Goal: Information Seeking & Learning: Learn about a topic

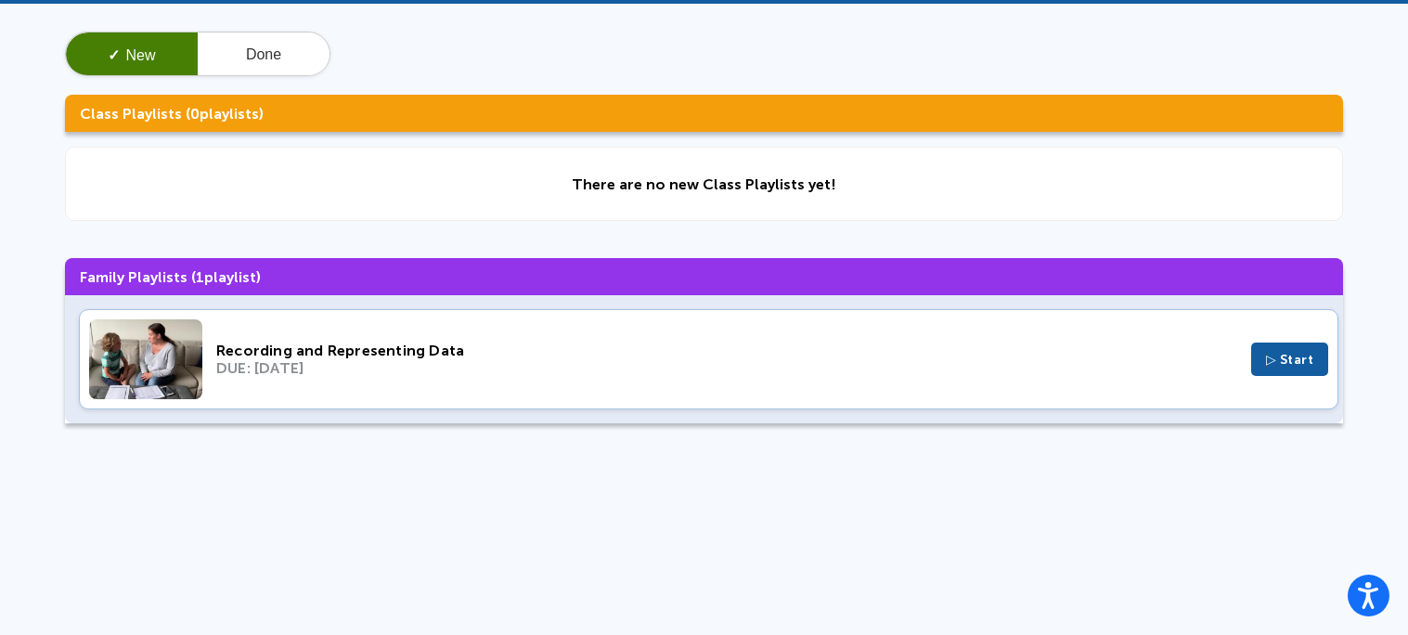
scroll to position [153, 0]
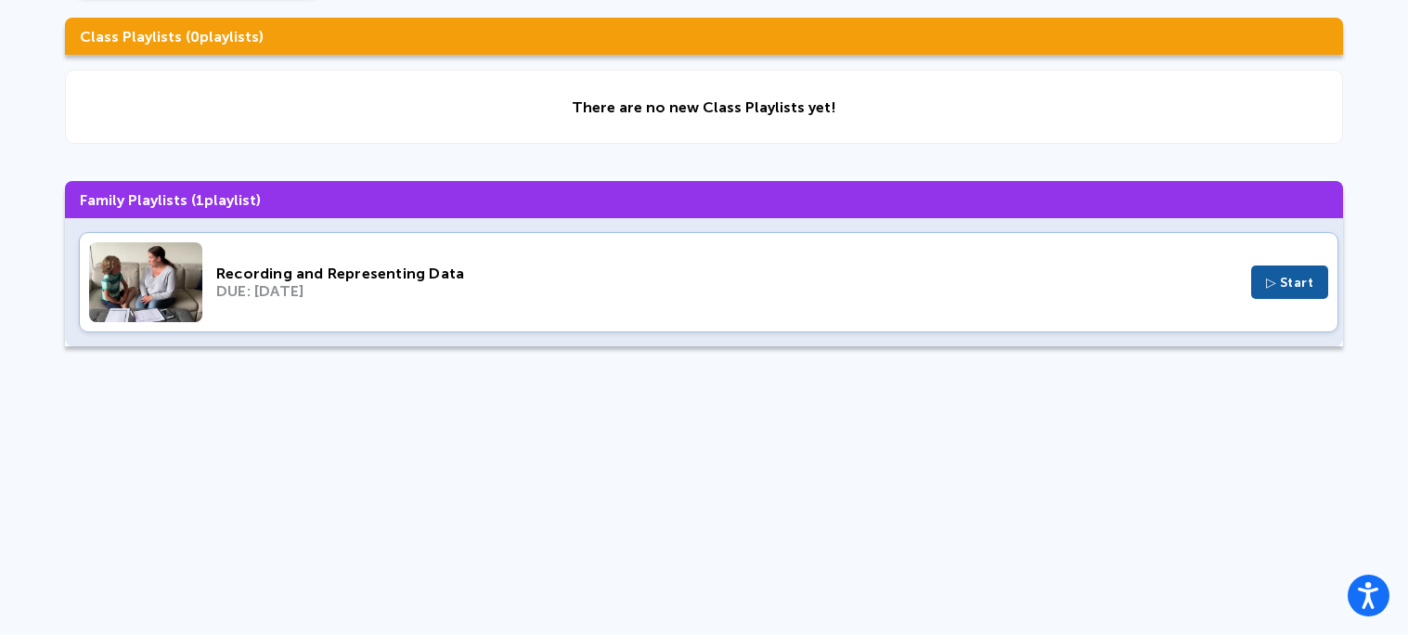
click at [430, 274] on div "Recording and Representing Data" at bounding box center [726, 274] width 1021 height 18
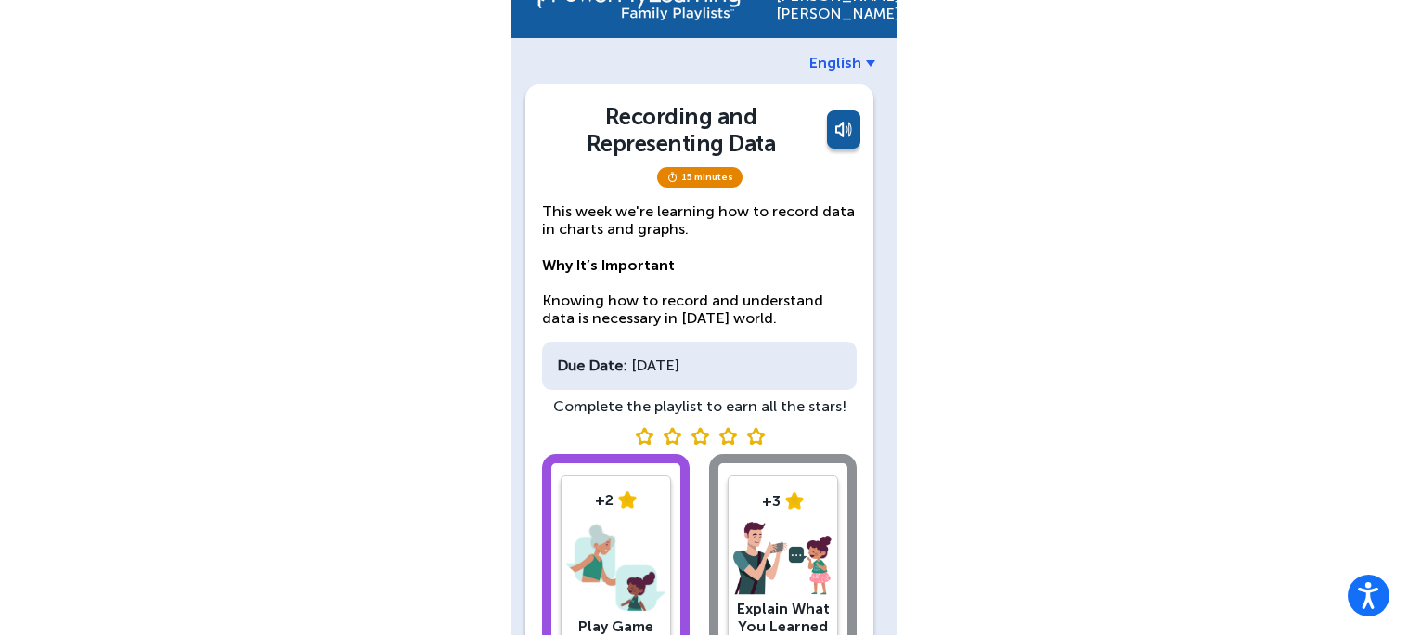
scroll to position [174, 0]
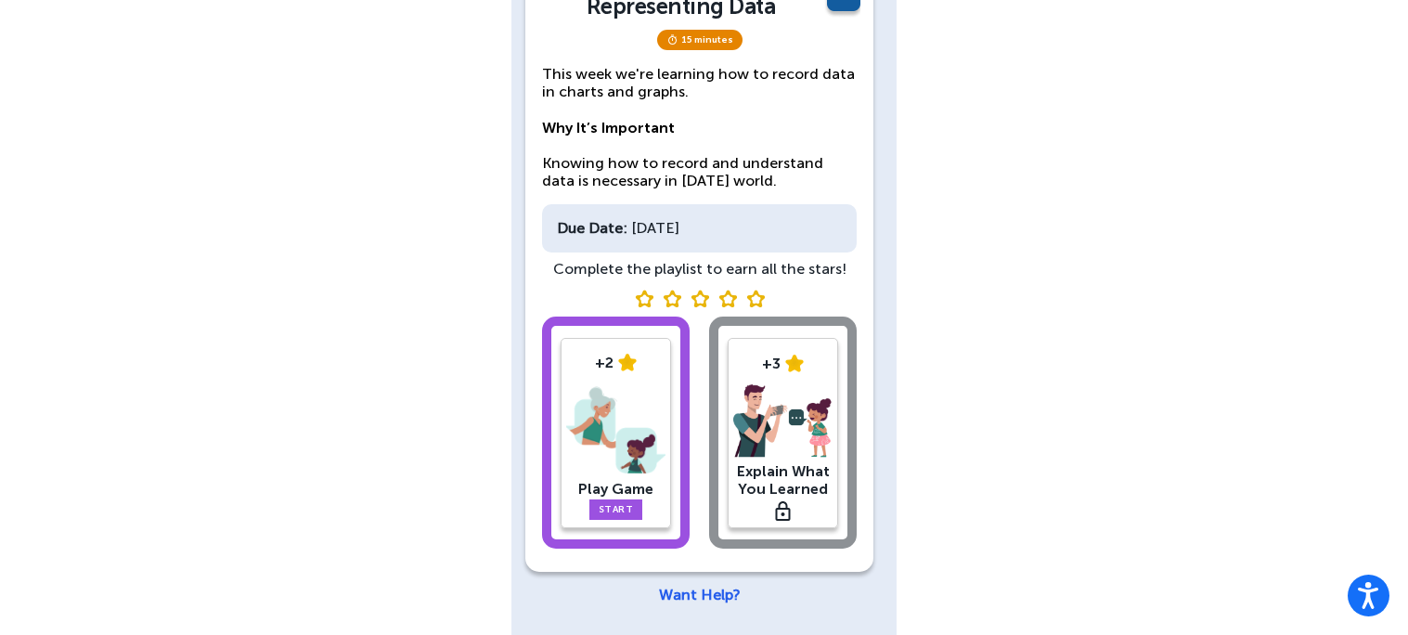
click at [641, 523] on div "+2 Play Game Start" at bounding box center [616, 433] width 110 height 190
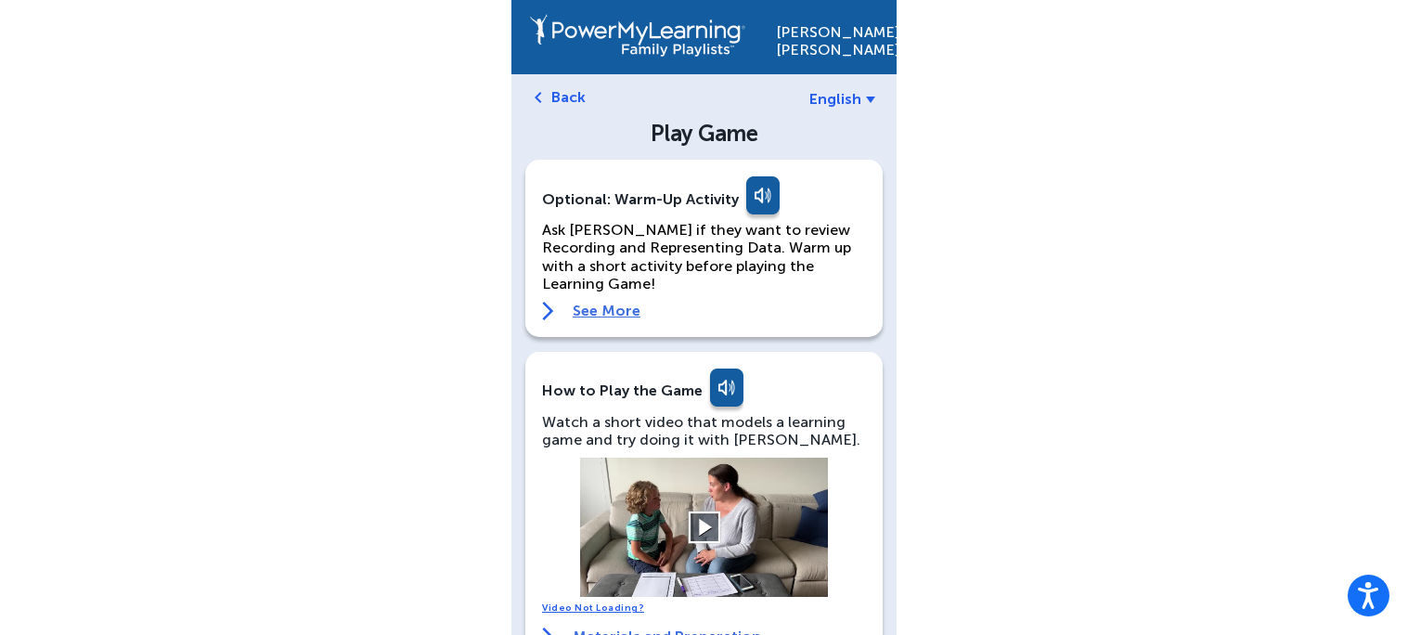
click at [709, 514] on button at bounding box center [704, 527] width 32 height 32
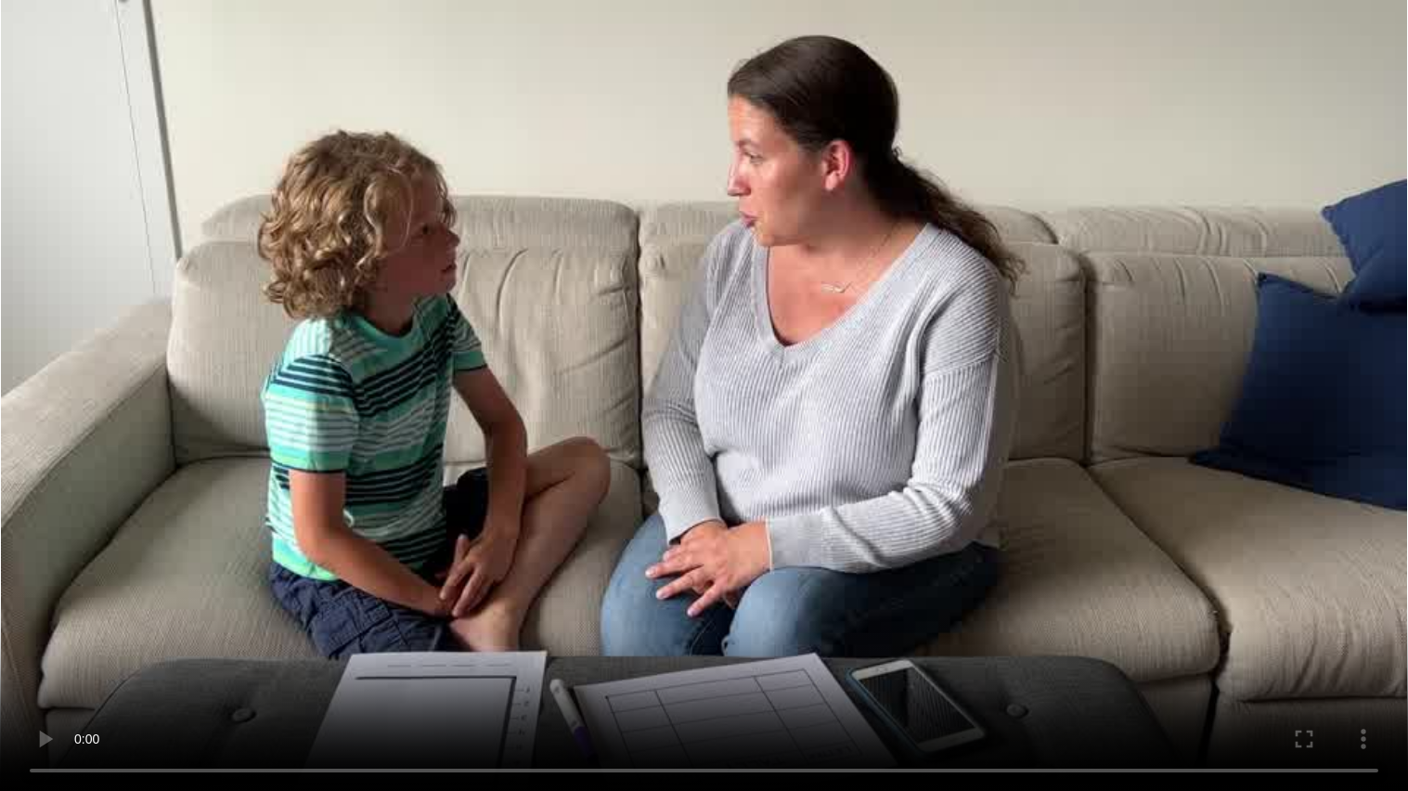
click at [777, 514] on video at bounding box center [704, 395] width 1408 height 791
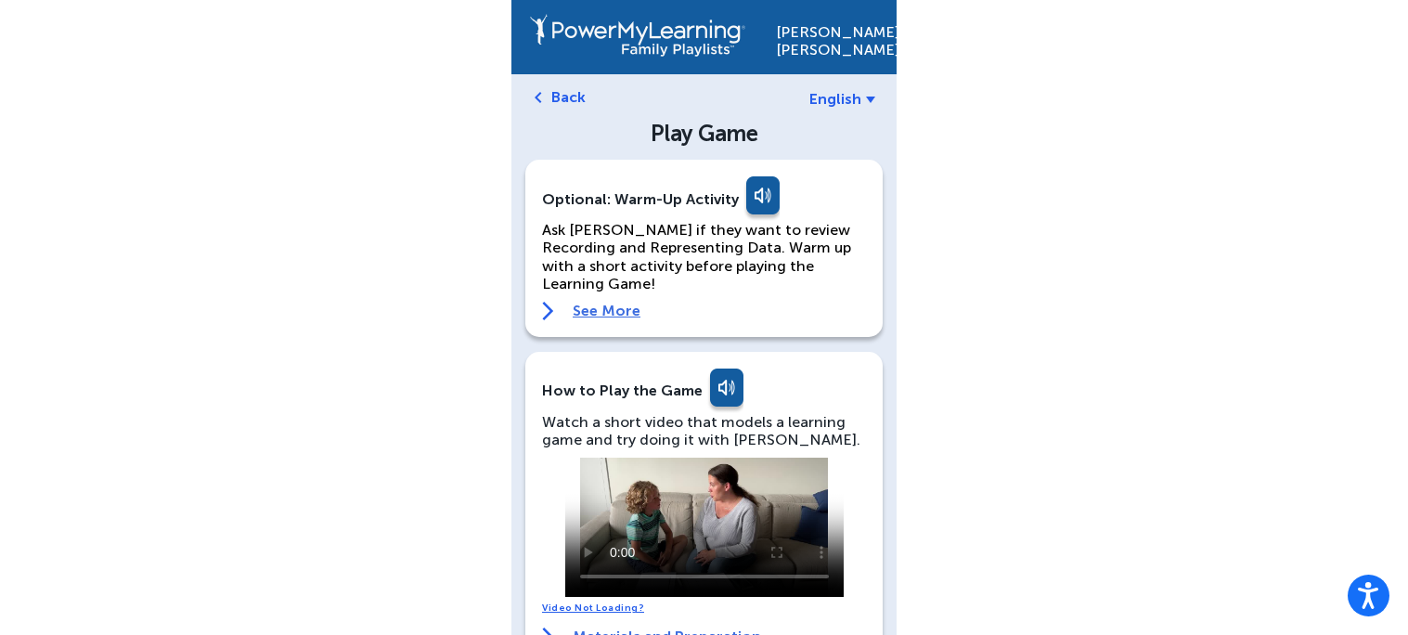
click at [1042, 136] on div "Liam Uruchima English Back Play Game Optional: Warm-Up Activity Ask Liam if the…" at bounding box center [704, 637] width 1408 height 1275
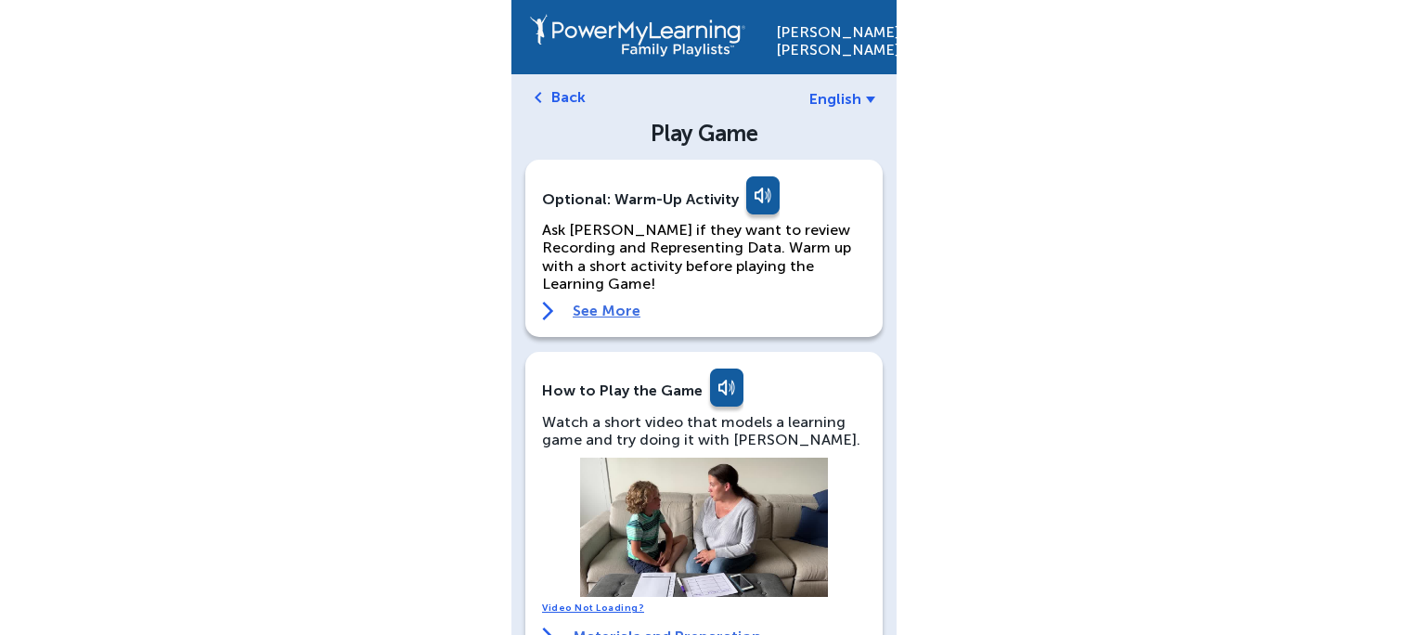
click at [753, 463] on video at bounding box center [704, 527] width 278 height 139
click at [717, 511] on button at bounding box center [704, 527] width 32 height 32
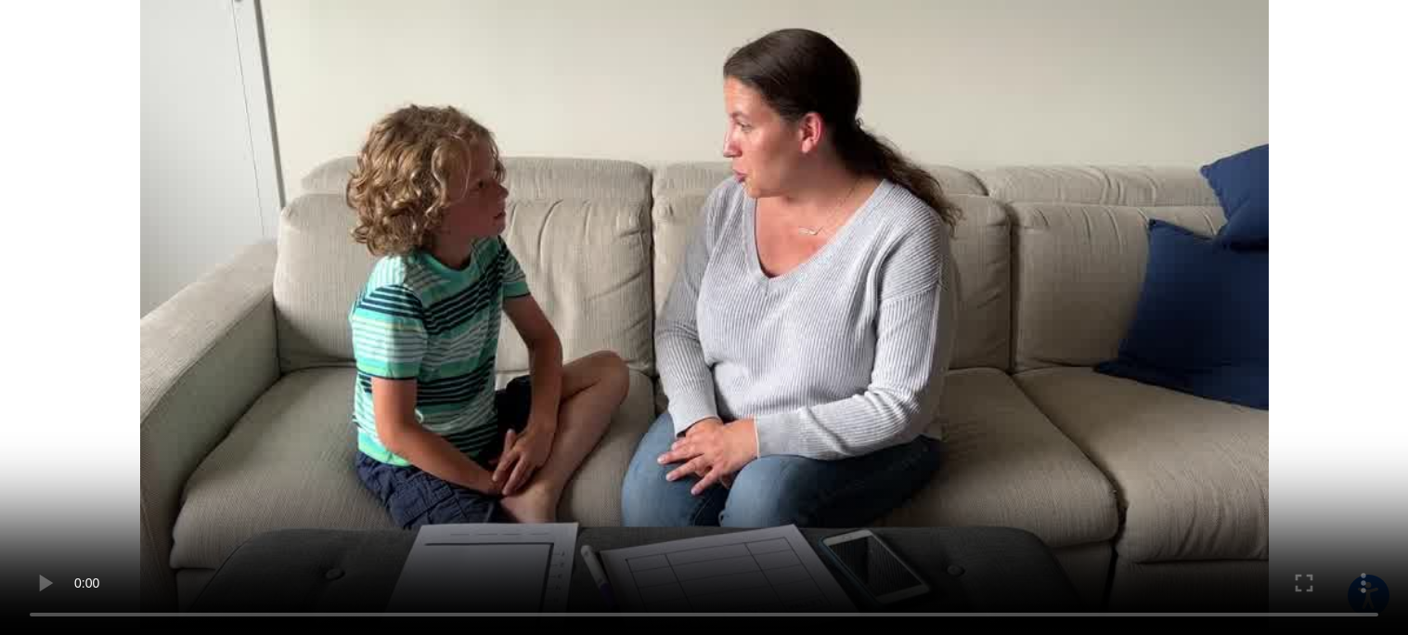
scroll to position [516, 0]
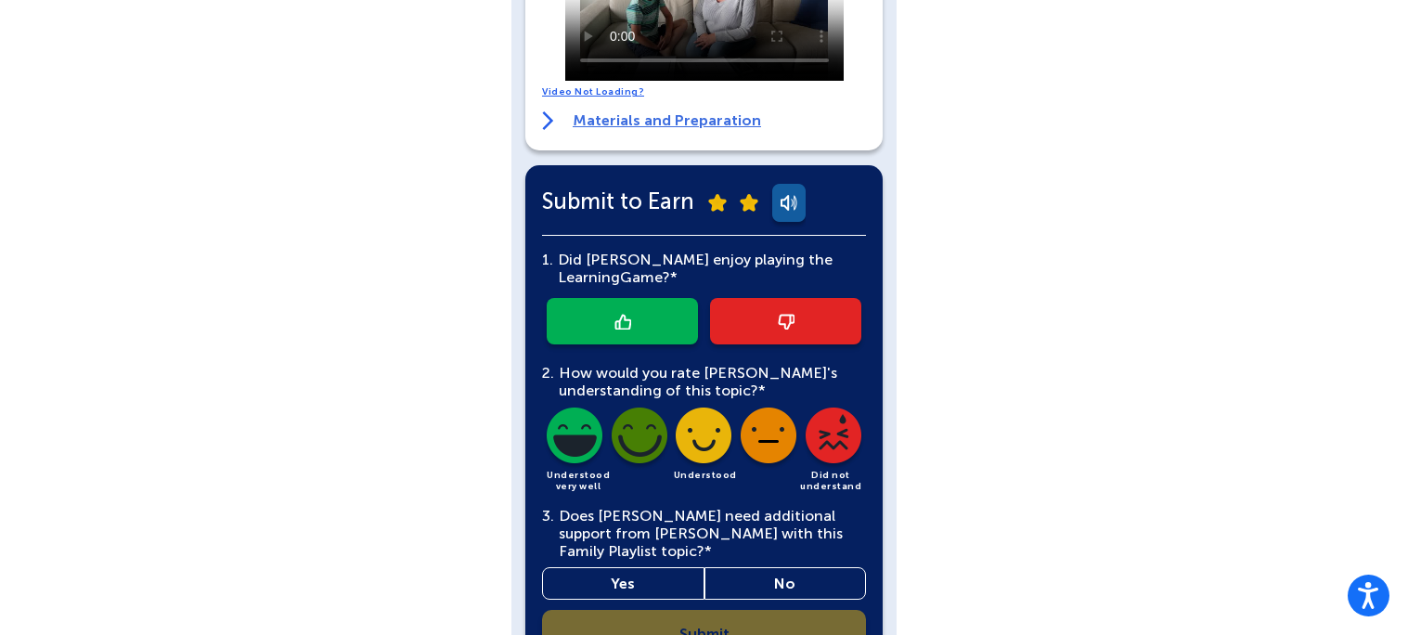
click at [615, 314] on img at bounding box center [623, 322] width 17 height 16
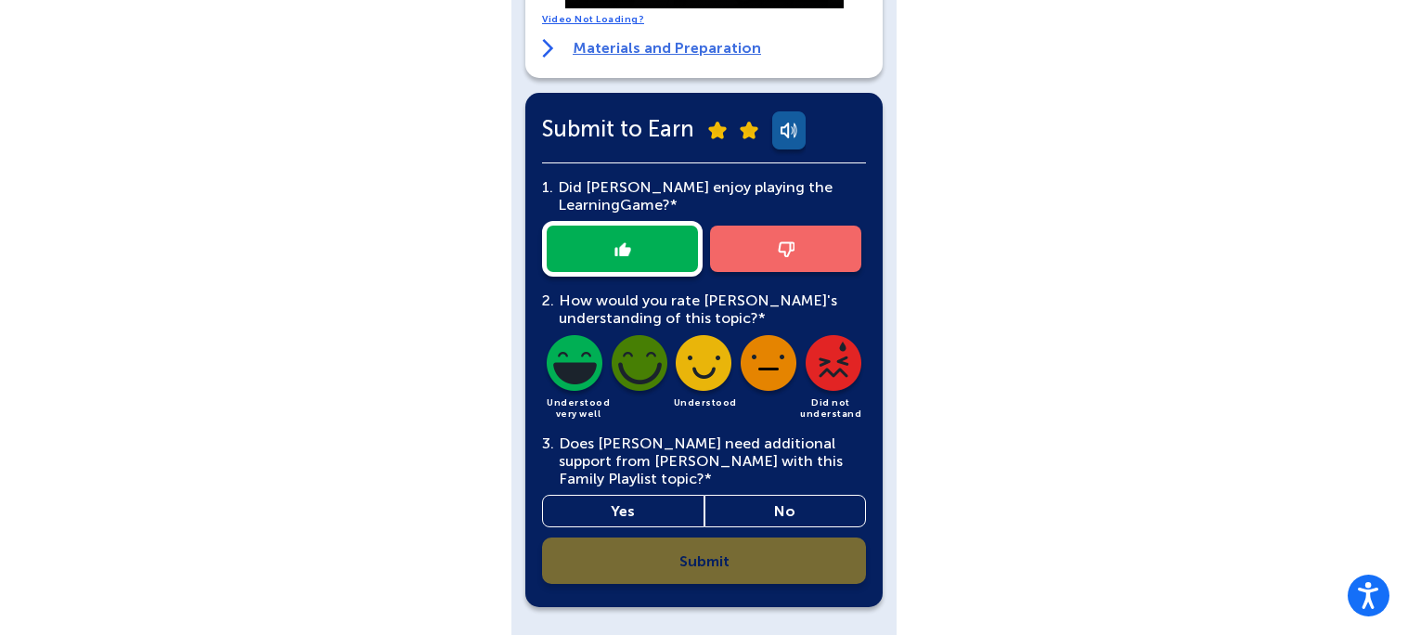
scroll to position [603, 0]
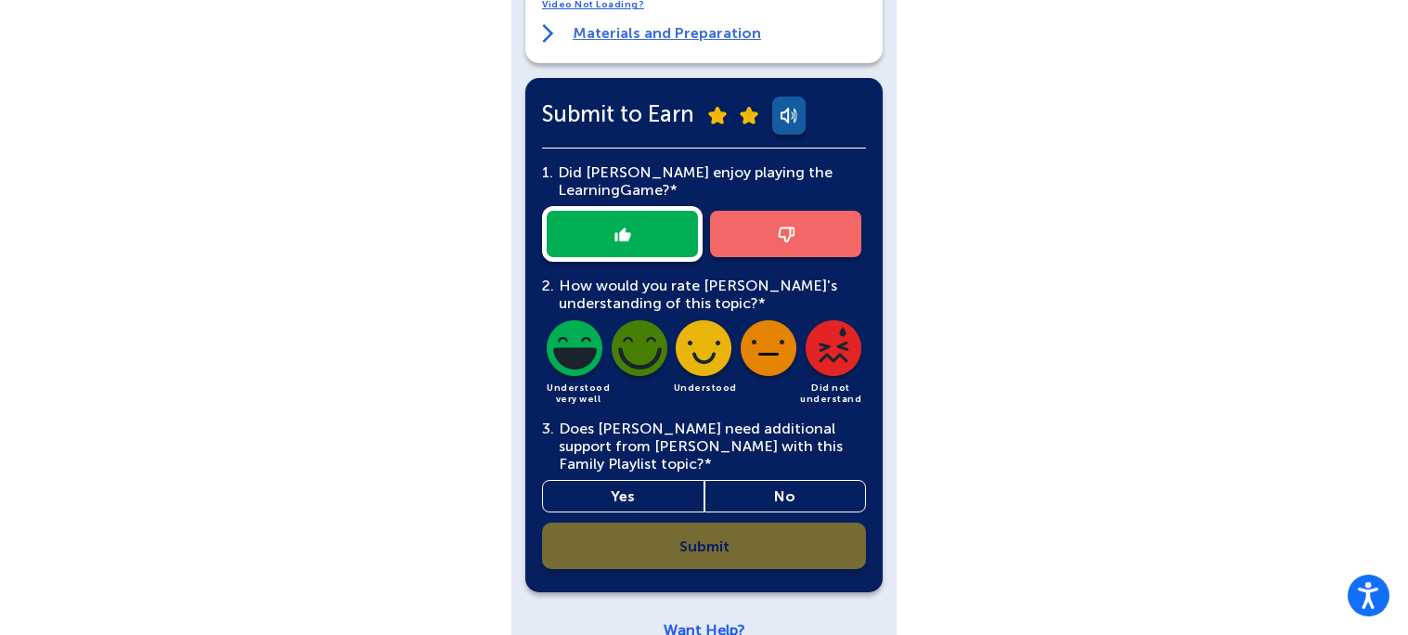
click at [560, 346] on img at bounding box center [574, 351] width 63 height 63
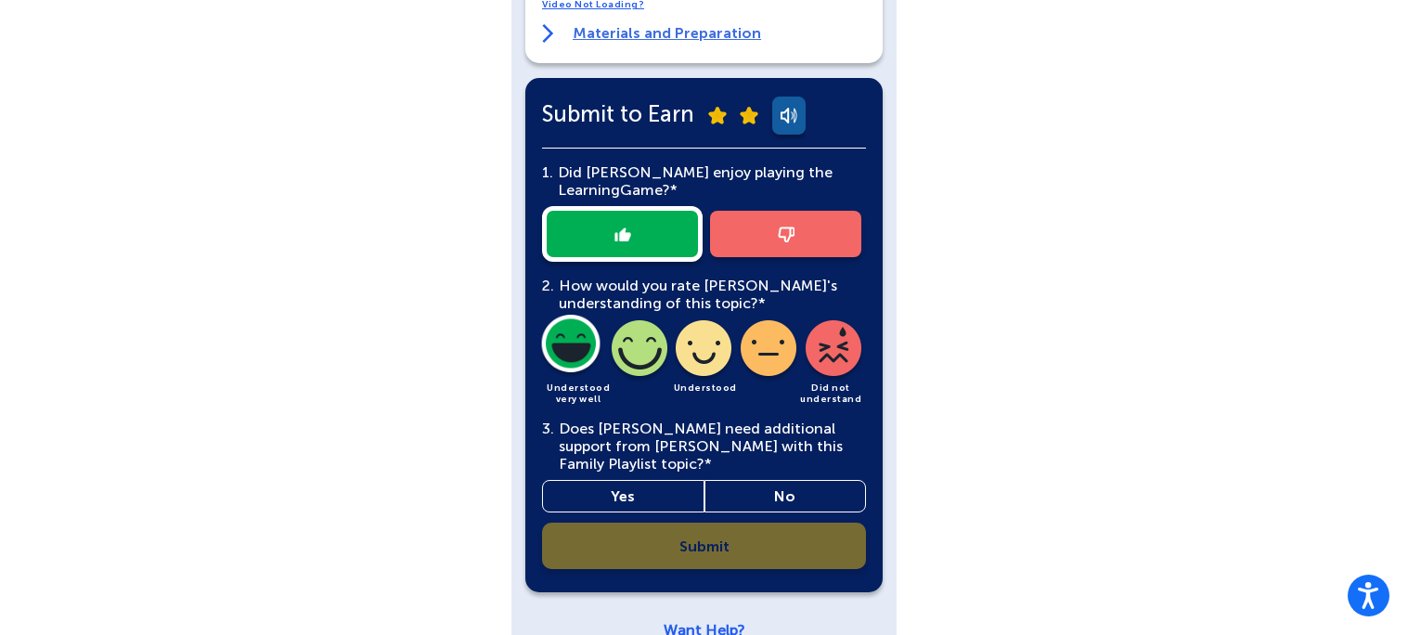
click at [801, 480] on link "No" at bounding box center [786, 496] width 162 height 32
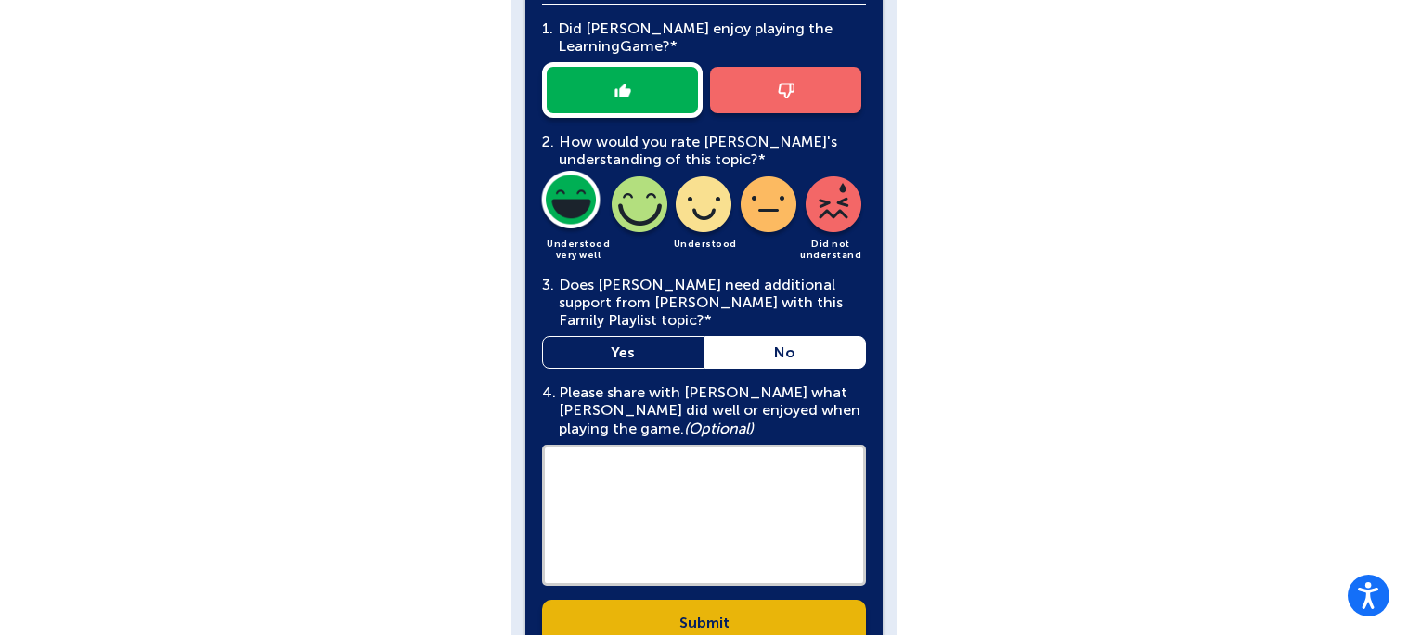
scroll to position [824, 0]
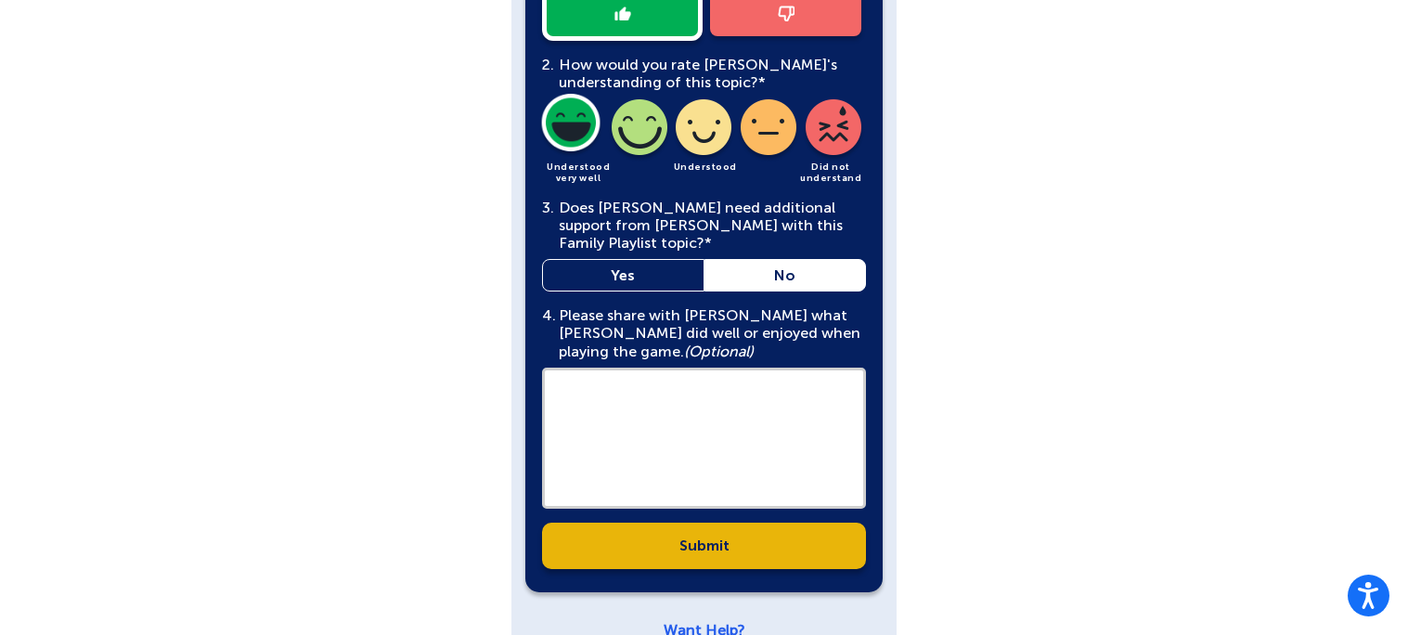
click at [793, 523] on link "Submit" at bounding box center [704, 546] width 324 height 46
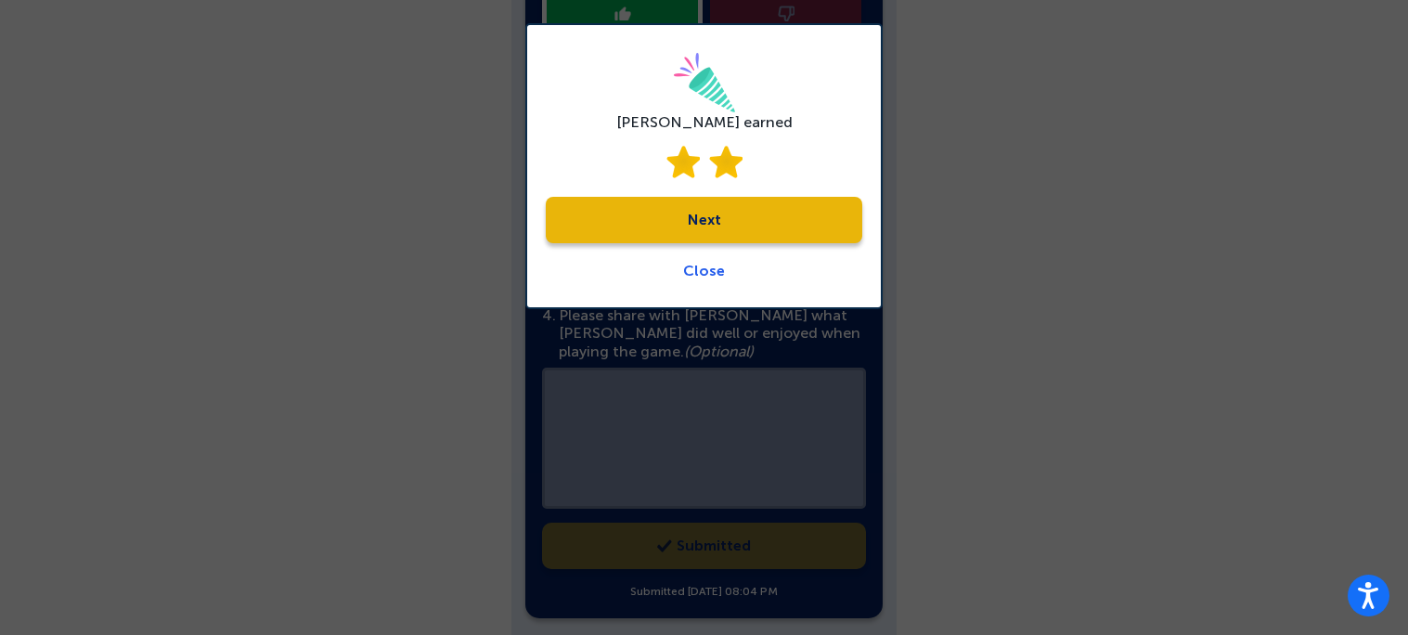
click at [731, 216] on link "Next" at bounding box center [704, 220] width 317 height 46
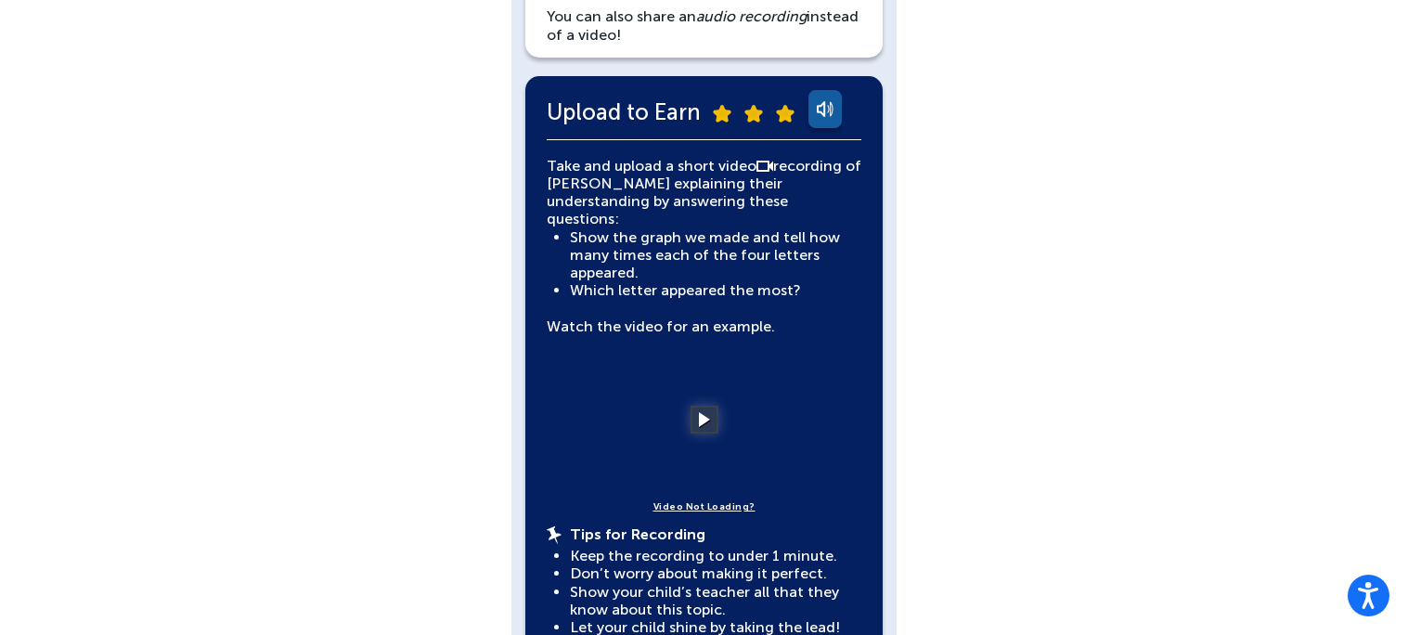
scroll to position [345, 0]
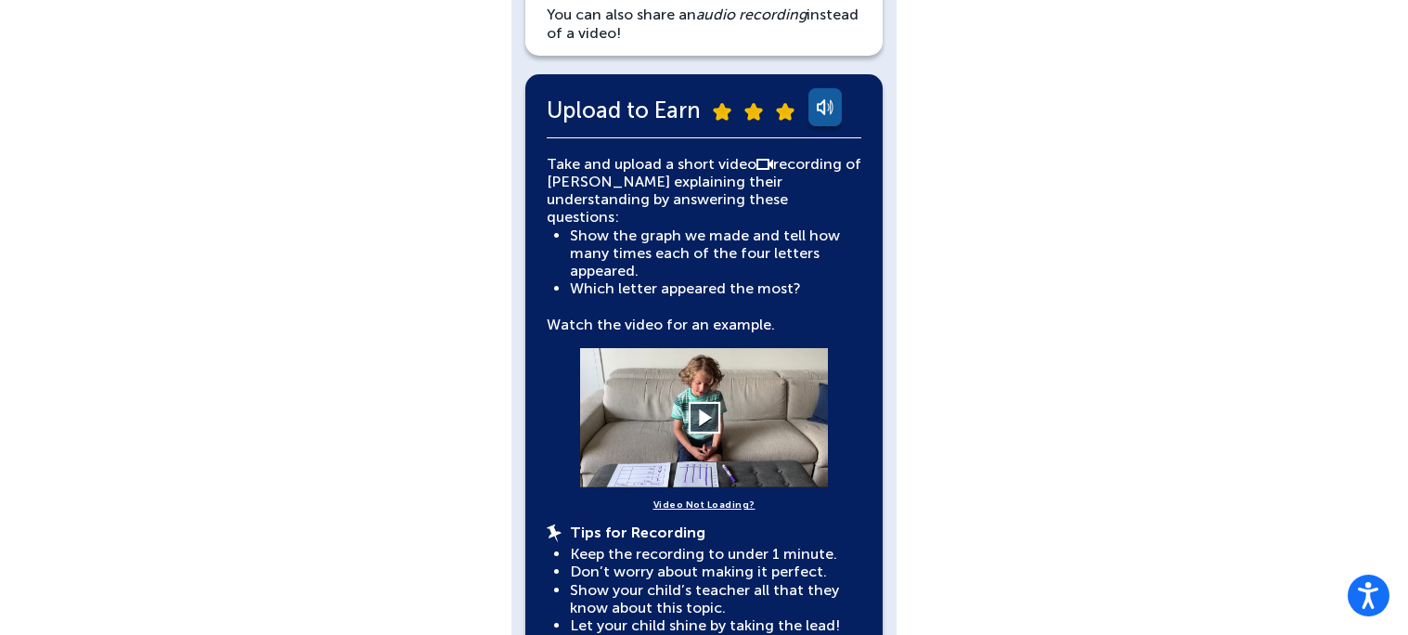
click at [692, 408] on button at bounding box center [704, 418] width 32 height 32
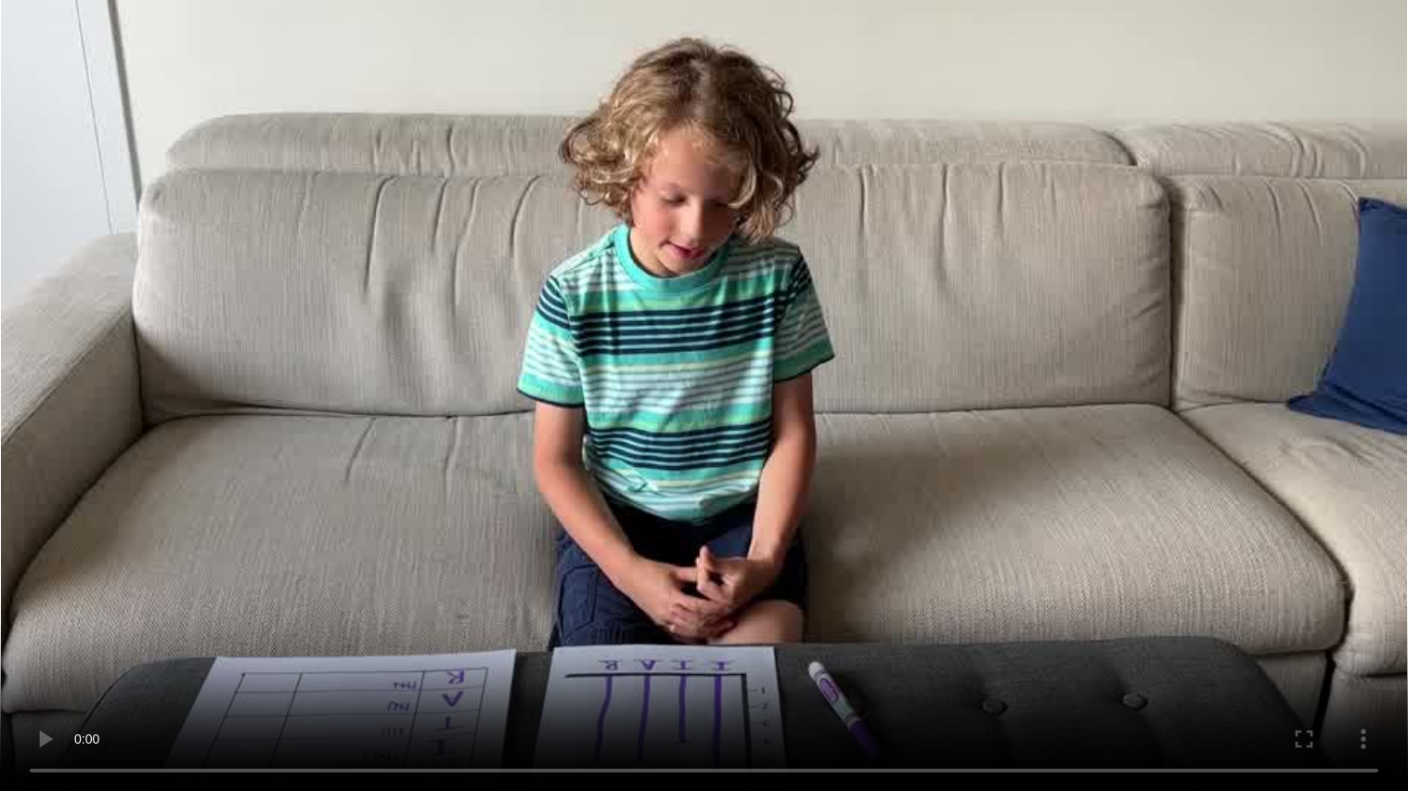
click at [827, 575] on video at bounding box center [704, 395] width 1408 height 791
click at [723, 634] on video at bounding box center [704, 395] width 1408 height 791
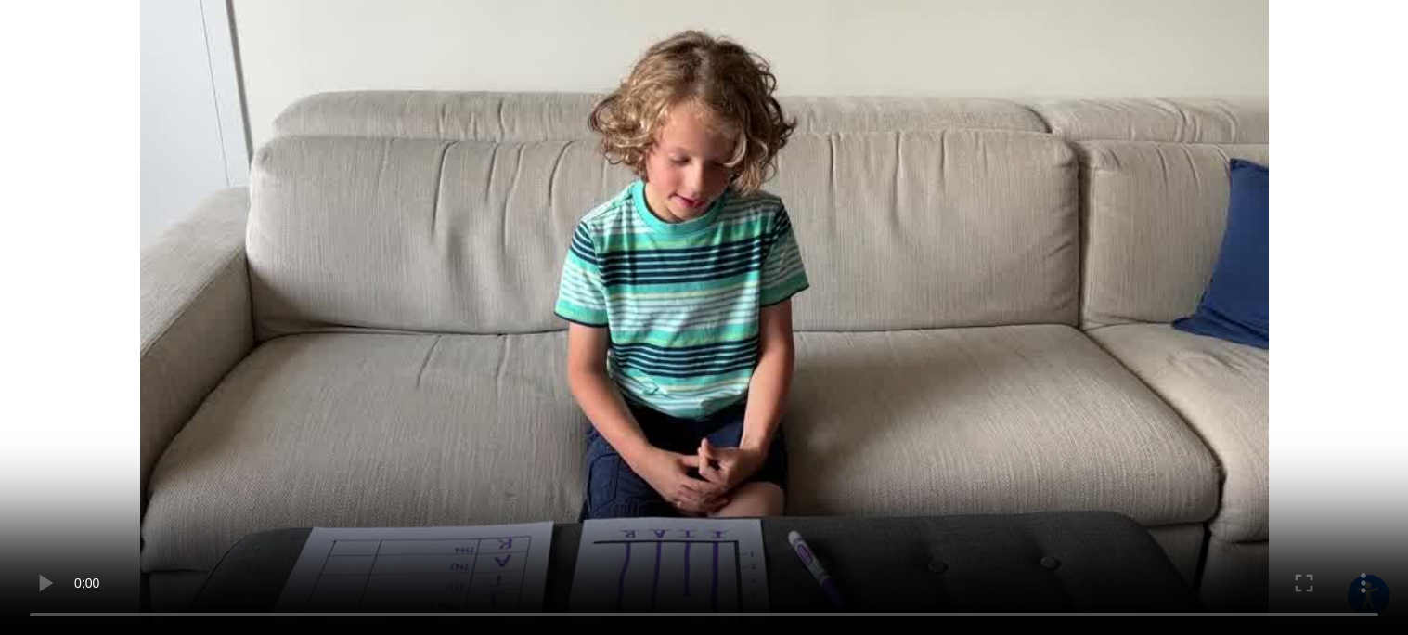
scroll to position [0, 0]
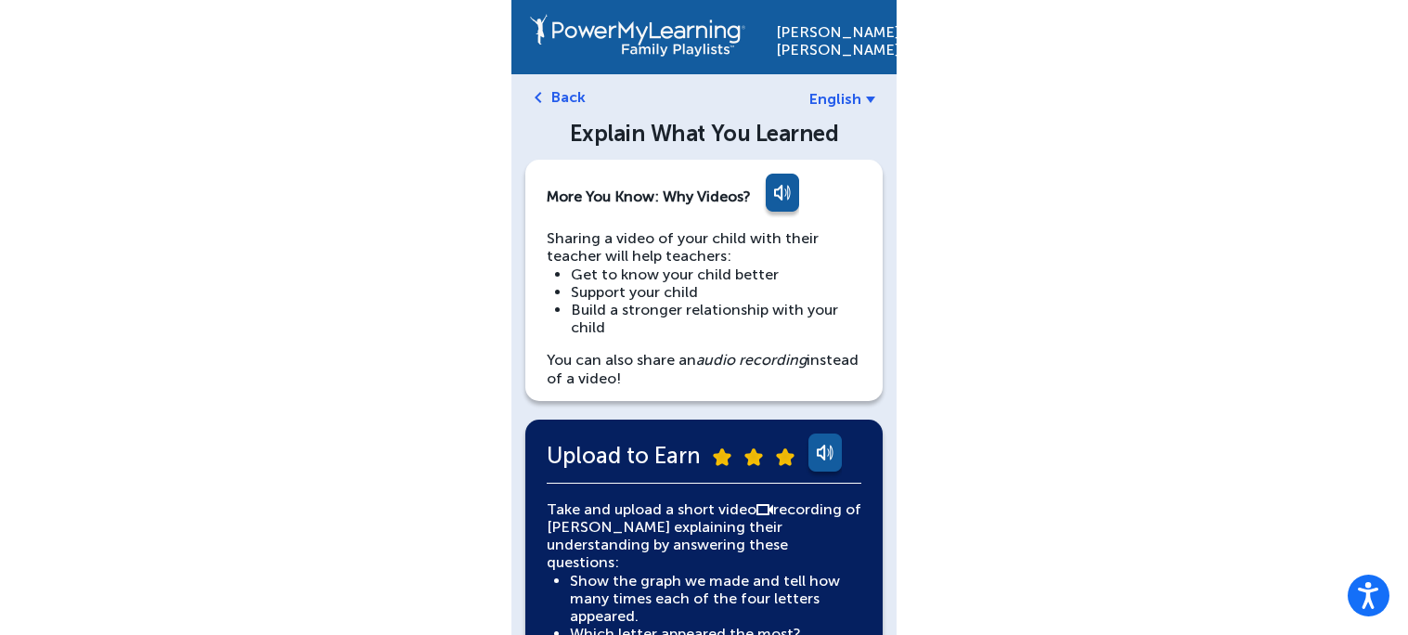
click at [576, 104] on link "Back" at bounding box center [568, 97] width 34 height 18
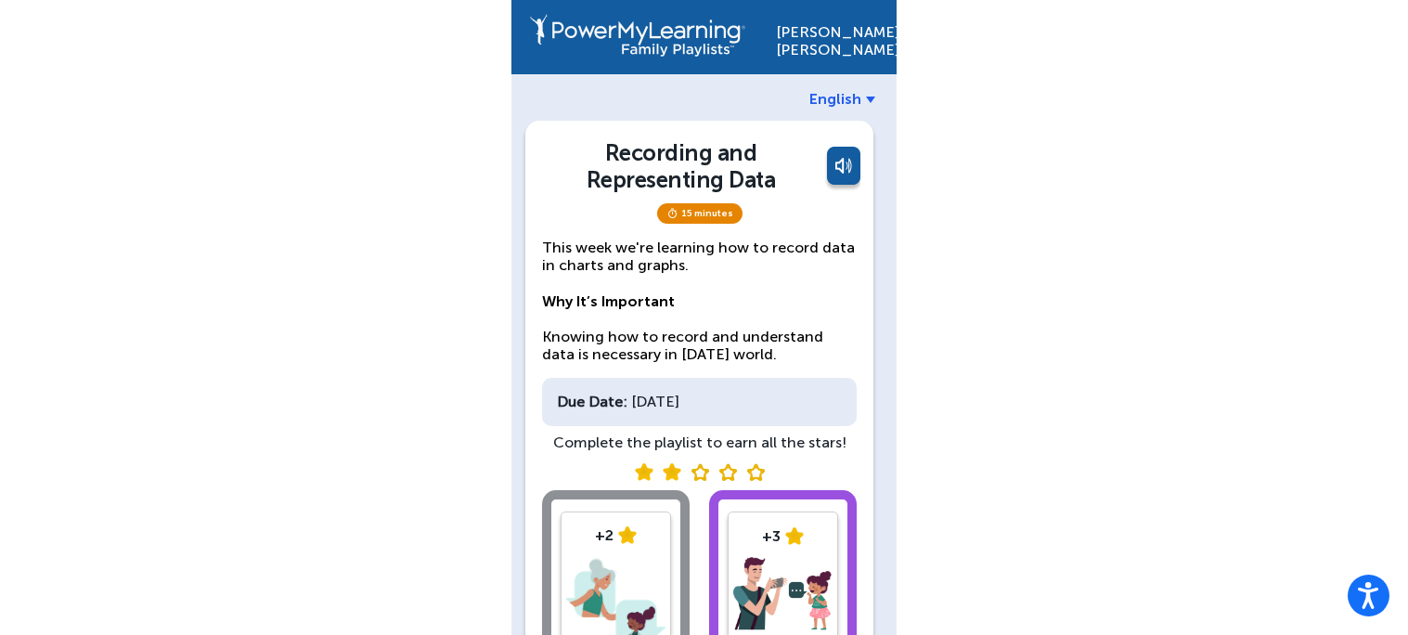
scroll to position [174, 0]
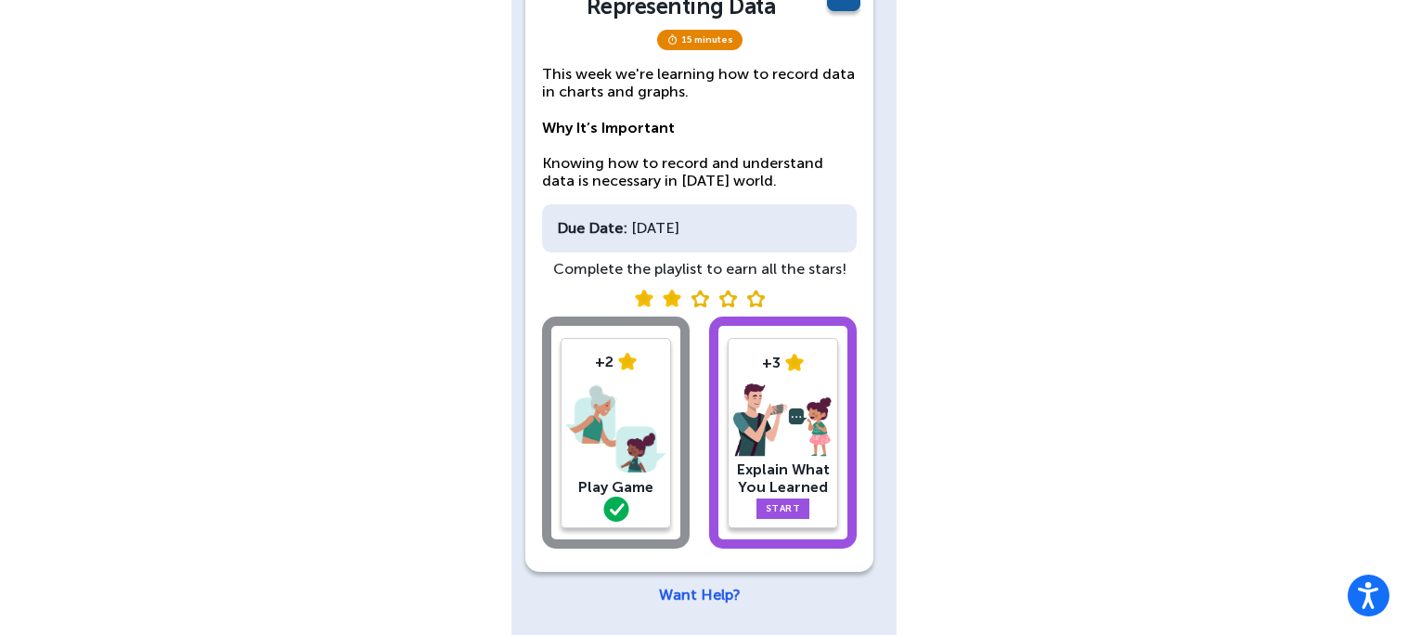
click at [805, 422] on img at bounding box center [782, 420] width 99 height 74
